Goal: Information Seeking & Learning: Learn about a topic

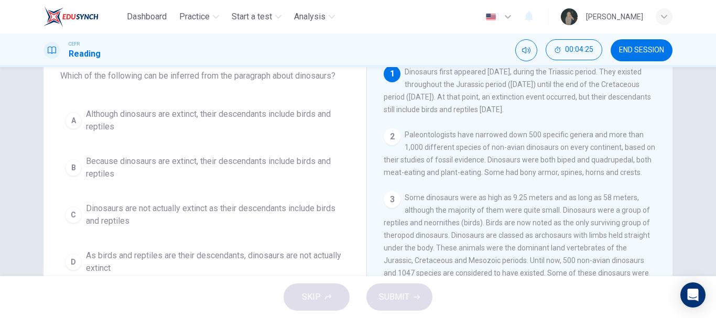
scroll to position [68, 0]
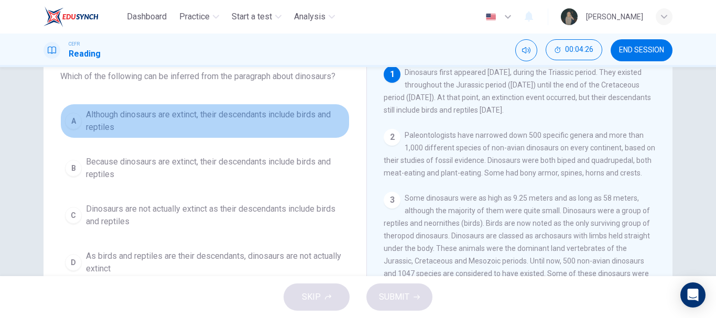
click at [199, 125] on span "Although dinosaurs are extinct, their descendants include birds and reptiles" at bounding box center [215, 120] width 259 height 25
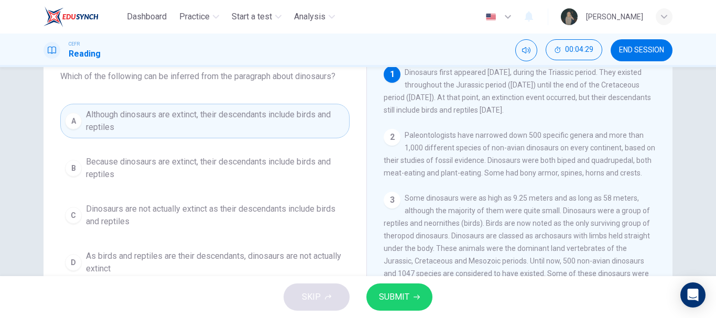
click at [398, 295] on span "SUBMIT" at bounding box center [394, 297] width 30 height 15
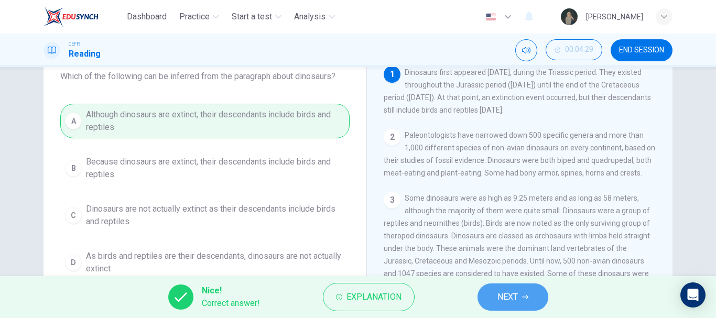
click at [494, 300] on button "NEXT" at bounding box center [512, 297] width 71 height 27
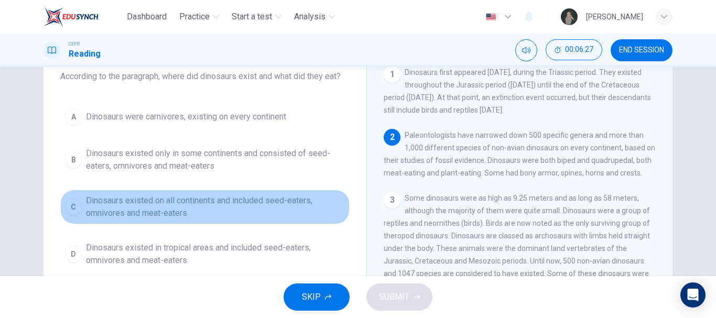
click at [280, 201] on span "Dinosaurs existed on all continents and included seed-eaters, omnivores and mea…" at bounding box center [215, 206] width 259 height 25
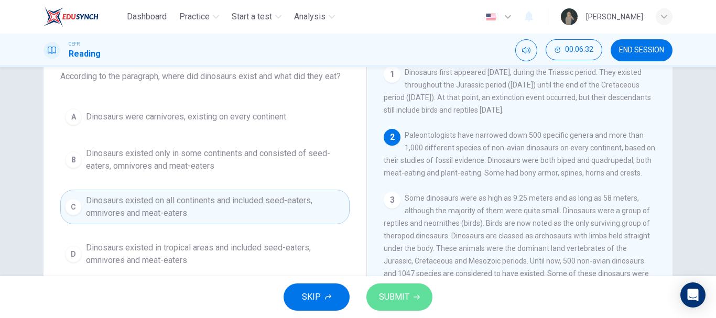
click at [392, 295] on span "SUBMIT" at bounding box center [394, 297] width 30 height 15
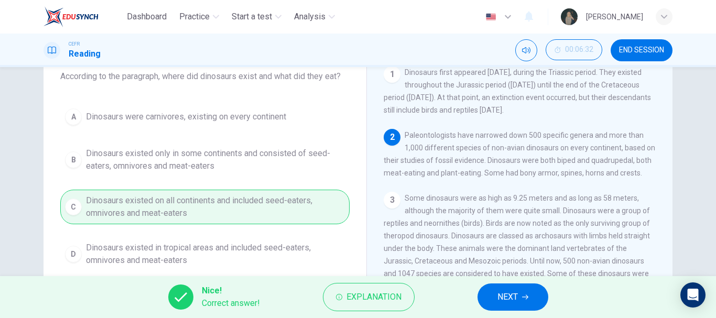
click at [522, 295] on icon "button" at bounding box center [525, 297] width 6 height 6
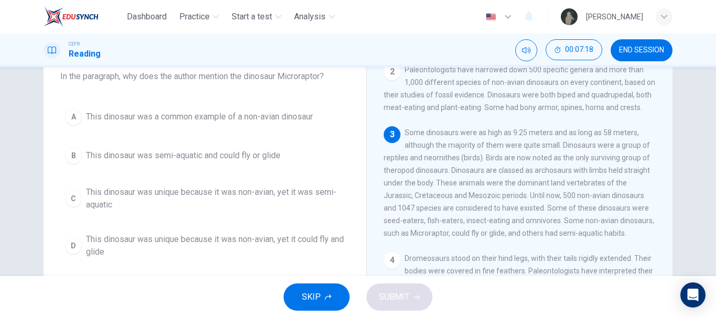
scroll to position [66, 0]
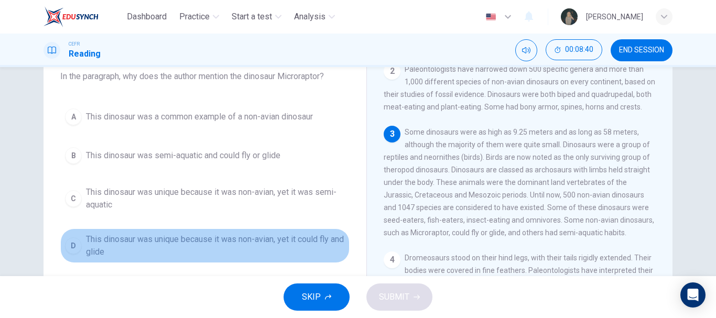
click at [247, 238] on span "This dinosaur was unique because it was non-avian, yet it could fly and glide" at bounding box center [215, 245] width 259 height 25
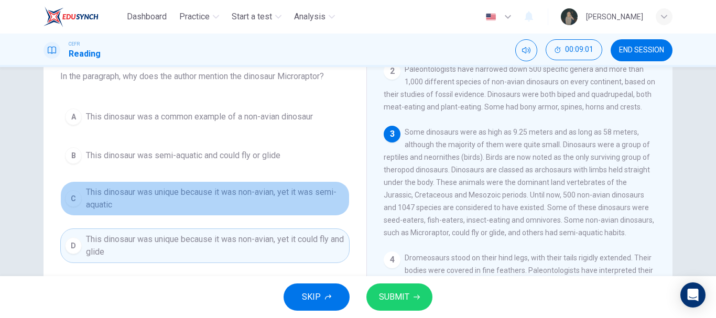
click at [271, 208] on span "This dinosaur was unique because it was non-avian, yet it was semi-aquatic" at bounding box center [215, 198] width 259 height 25
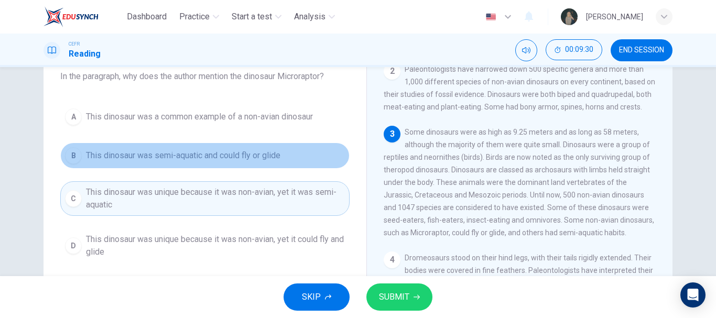
click at [211, 158] on span "This dinosaur was semi-aquatic and could fly or glide" at bounding box center [183, 155] width 194 height 13
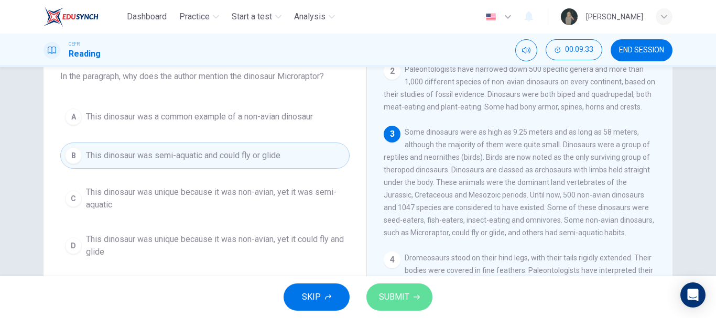
click at [387, 299] on span "SUBMIT" at bounding box center [394, 297] width 30 height 15
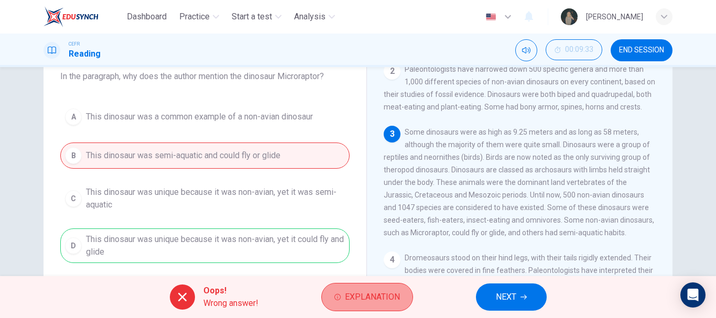
click at [372, 300] on span "Explanation" at bounding box center [372, 297] width 55 height 15
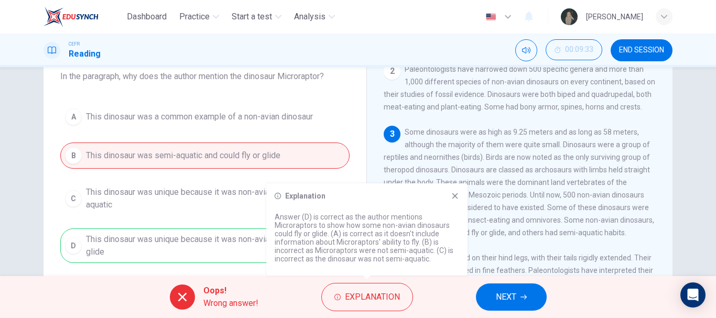
click at [454, 201] on div "Explanation Answer (D) is correct as the author mentions Microraptors to show h…" at bounding box center [366, 229] width 201 height 92
click at [452, 199] on icon at bounding box center [455, 196] width 8 height 8
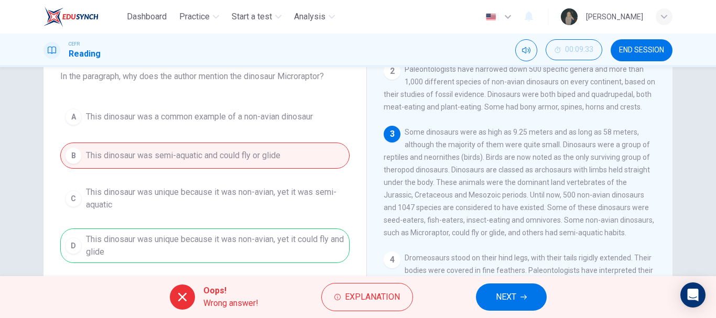
click at [489, 295] on button "NEXT" at bounding box center [511, 297] width 71 height 27
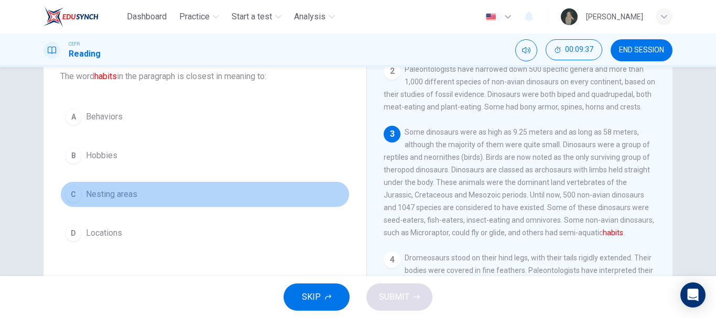
click at [130, 191] on span "Nesting areas" at bounding box center [111, 194] width 51 height 13
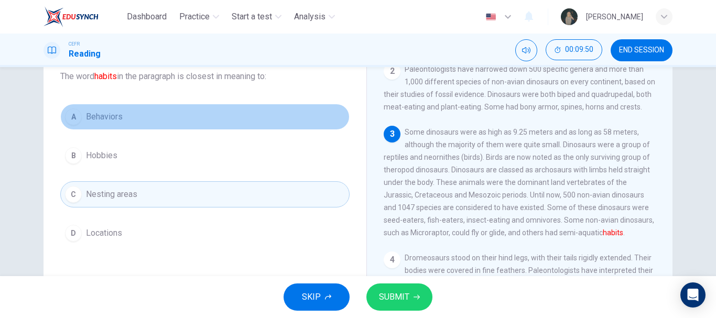
click at [164, 113] on button "A Behaviors" at bounding box center [204, 117] width 289 height 26
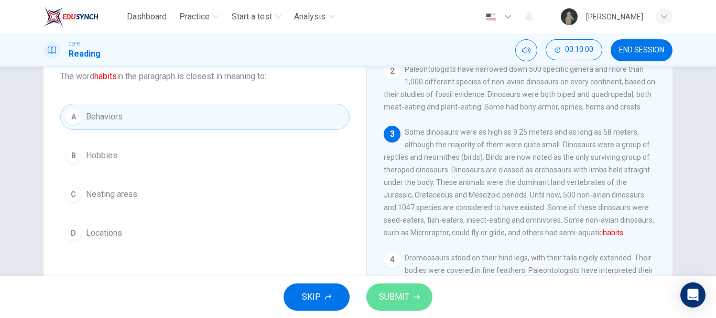
click at [390, 289] on button "SUBMIT" at bounding box center [399, 297] width 66 height 27
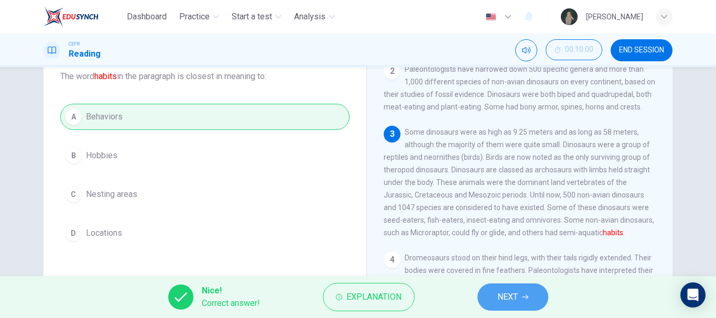
click at [517, 293] on span "NEXT" at bounding box center [507, 297] width 20 height 15
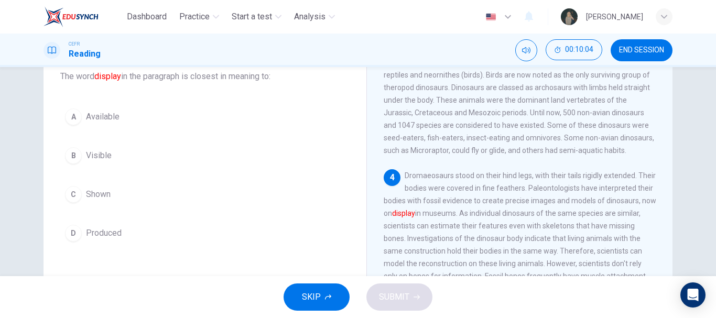
scroll to position [144, 0]
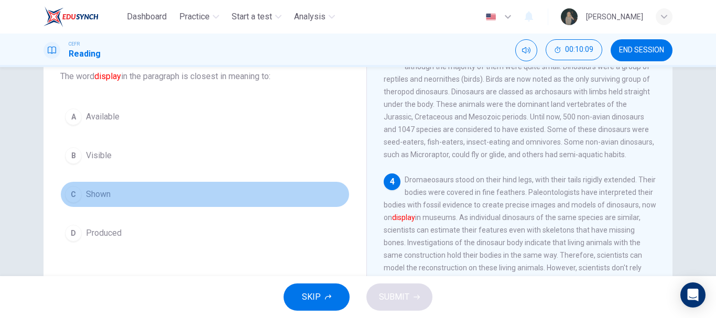
click at [100, 187] on button "C Shown" at bounding box center [204, 194] width 289 height 26
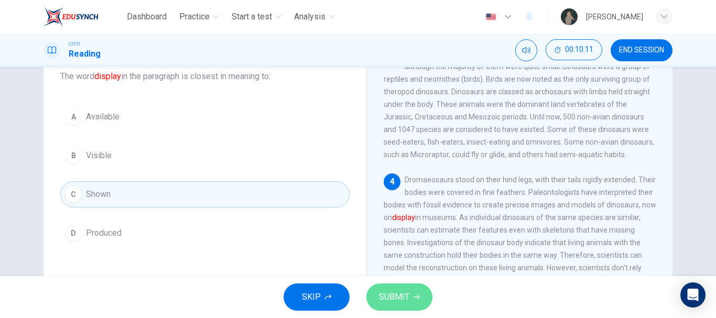
click at [392, 296] on span "SUBMIT" at bounding box center [394, 297] width 30 height 15
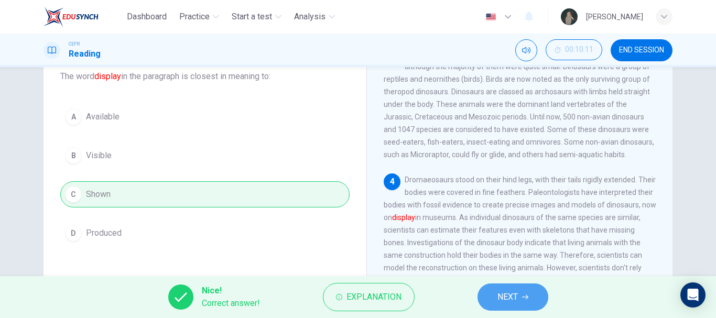
click at [504, 291] on span "NEXT" at bounding box center [507, 297] width 20 height 15
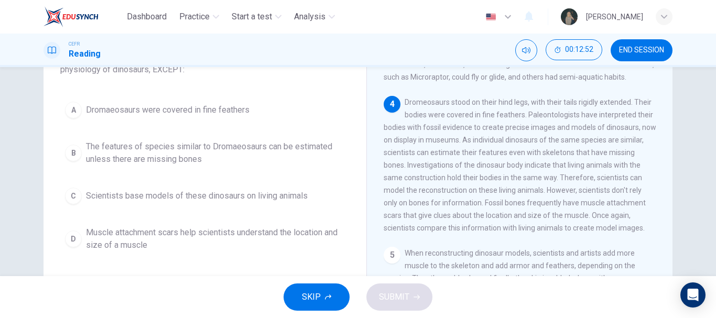
scroll to position [208, 0]
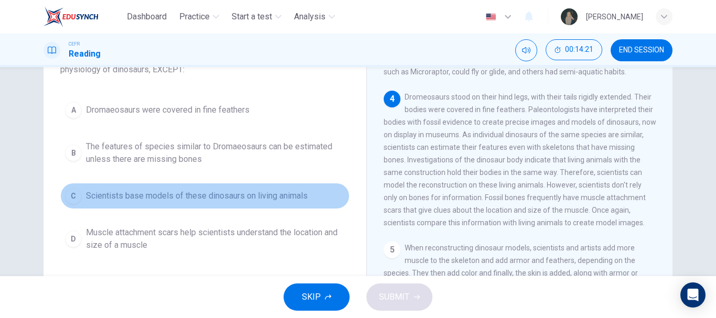
click at [286, 191] on span "Scientists base models of these dinosaurs on living animals" at bounding box center [197, 196] width 222 height 13
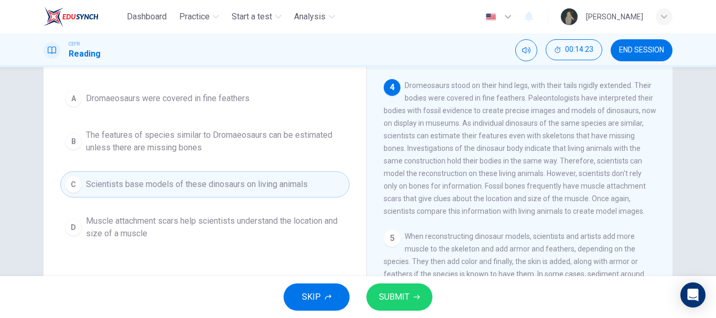
scroll to position [99, 0]
click at [398, 297] on span "SUBMIT" at bounding box center [394, 297] width 30 height 15
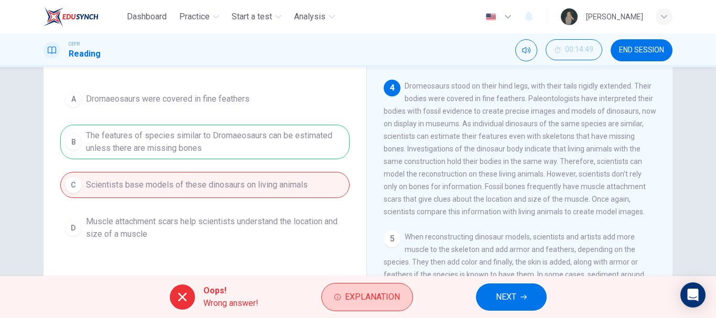
click at [378, 298] on span "Explanation" at bounding box center [372, 297] width 55 height 15
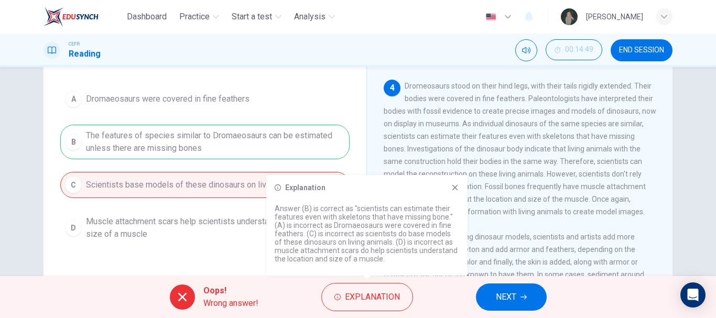
click at [484, 119] on span "Dromeosaurs stood on their hind legs, with their tails rigidly extended. Their …" at bounding box center [520, 149] width 273 height 134
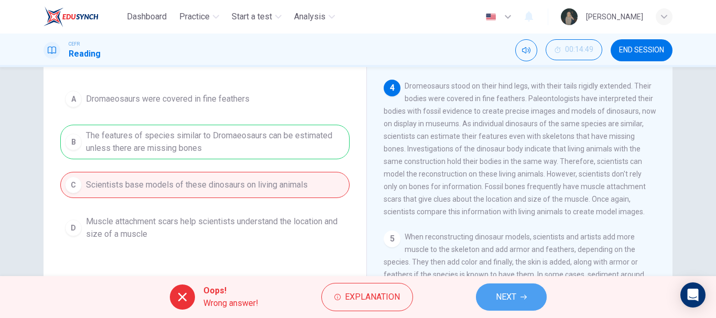
click at [522, 291] on button "NEXT" at bounding box center [511, 297] width 71 height 27
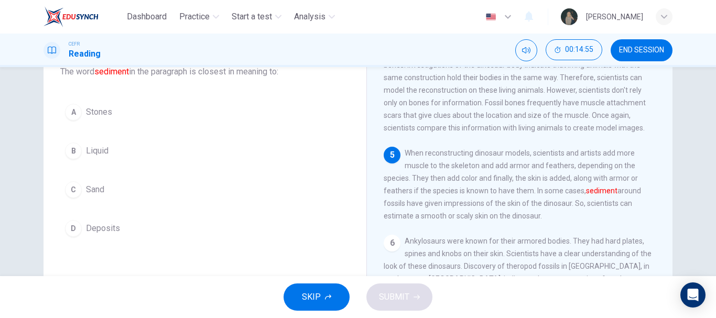
scroll to position [69, 0]
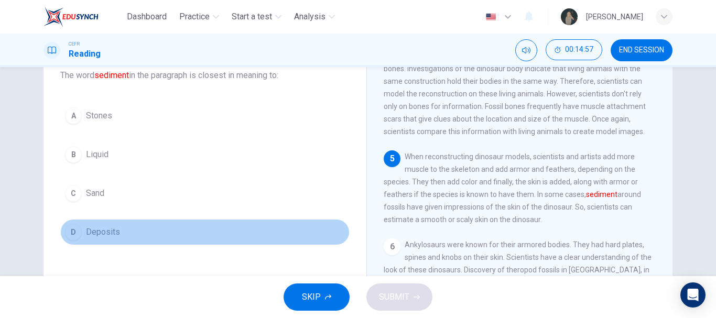
click at [112, 227] on span "Deposits" at bounding box center [103, 232] width 34 height 13
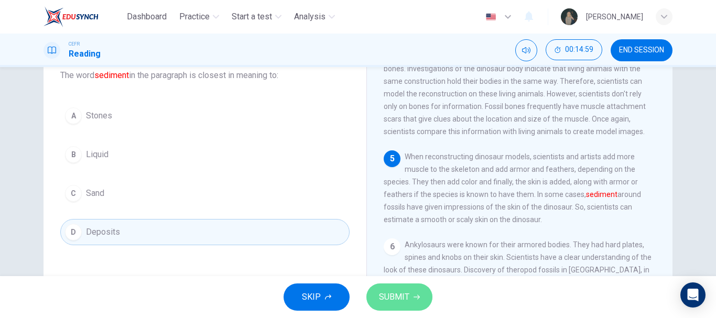
click at [393, 294] on span "SUBMIT" at bounding box center [394, 297] width 30 height 15
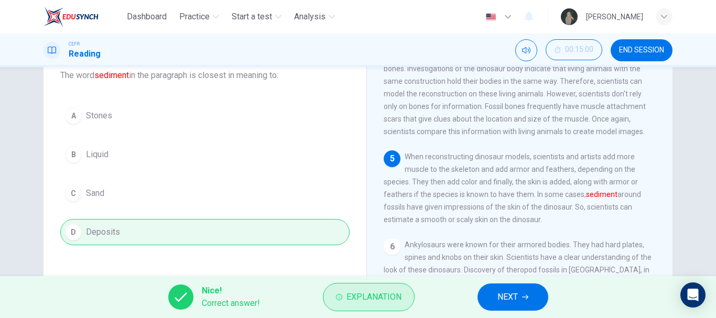
click at [353, 293] on span "Explanation" at bounding box center [373, 297] width 55 height 15
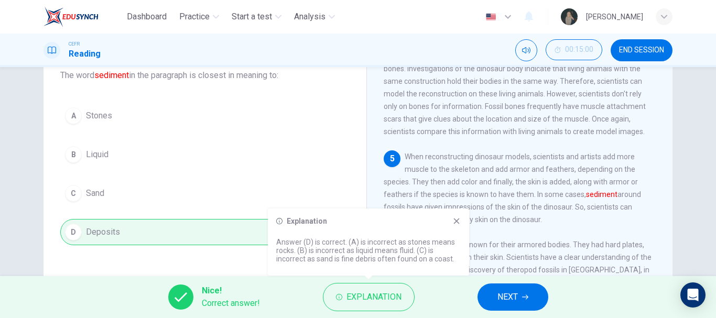
click at [456, 222] on icon at bounding box center [457, 222] width 6 height 6
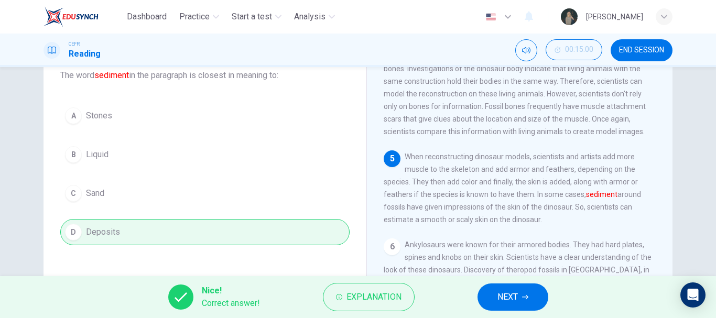
click at [498, 304] on button "NEXT" at bounding box center [512, 297] width 71 height 27
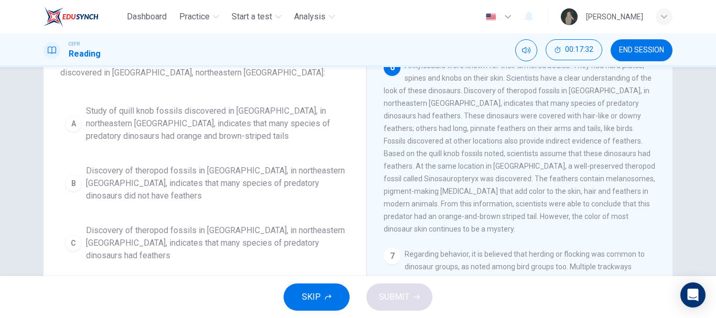
scroll to position [82, 0]
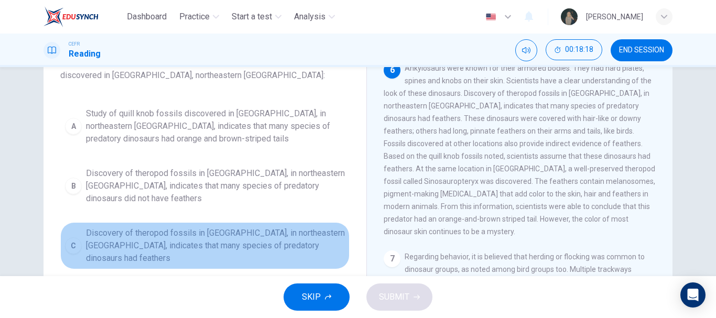
click at [163, 244] on span "Discovery of theropod fossils in [GEOGRAPHIC_DATA], in northeastern [GEOGRAPHIC…" at bounding box center [215, 246] width 259 height 38
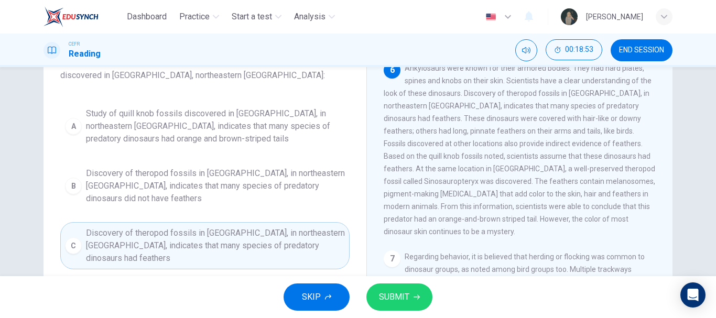
click at [398, 297] on span "SUBMIT" at bounding box center [394, 297] width 30 height 15
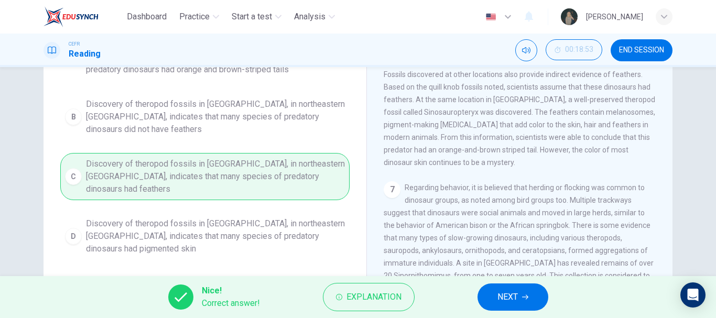
scroll to position [74, 0]
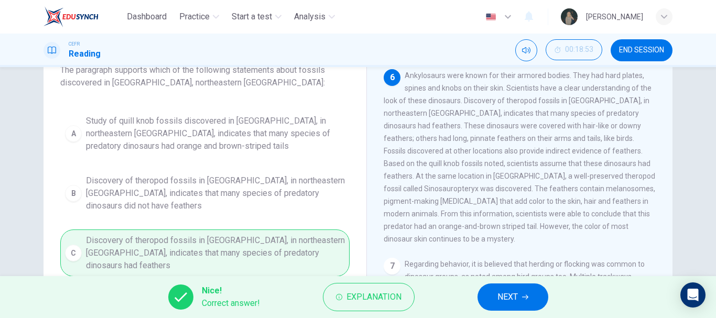
click at [650, 43] on button "END SESSION" at bounding box center [642, 50] width 62 height 22
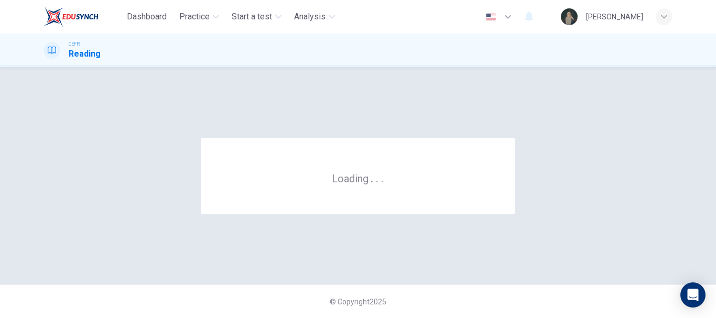
scroll to position [0, 0]
